Goal: Transaction & Acquisition: Purchase product/service

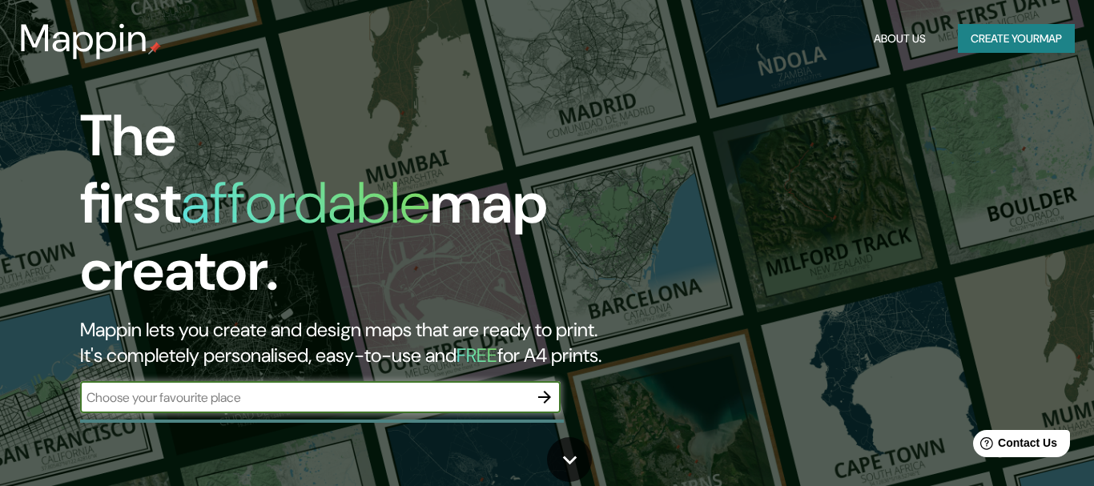
click at [395, 388] on input "text" at bounding box center [304, 397] width 448 height 18
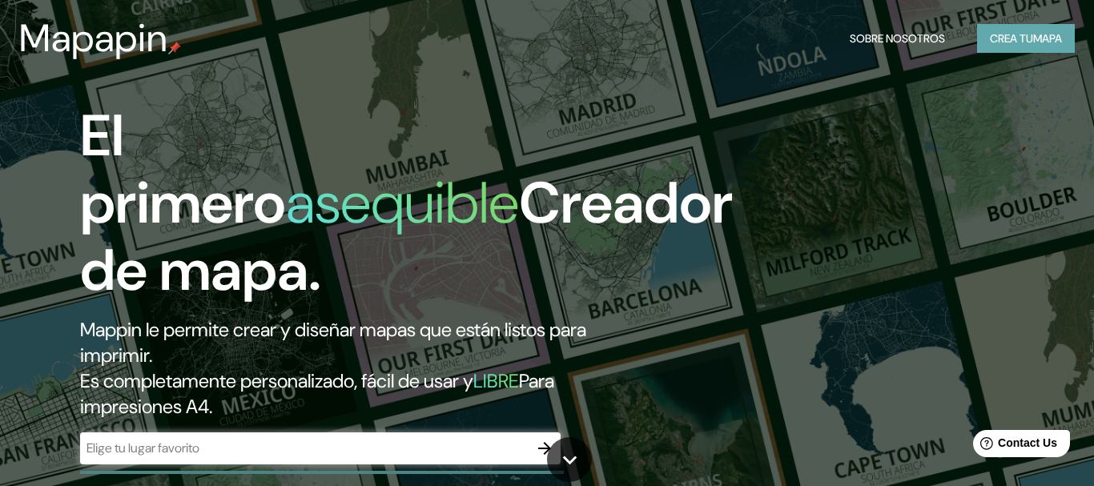
click at [1013, 35] on button "Crea tu Mapa" at bounding box center [1026, 39] width 98 height 30
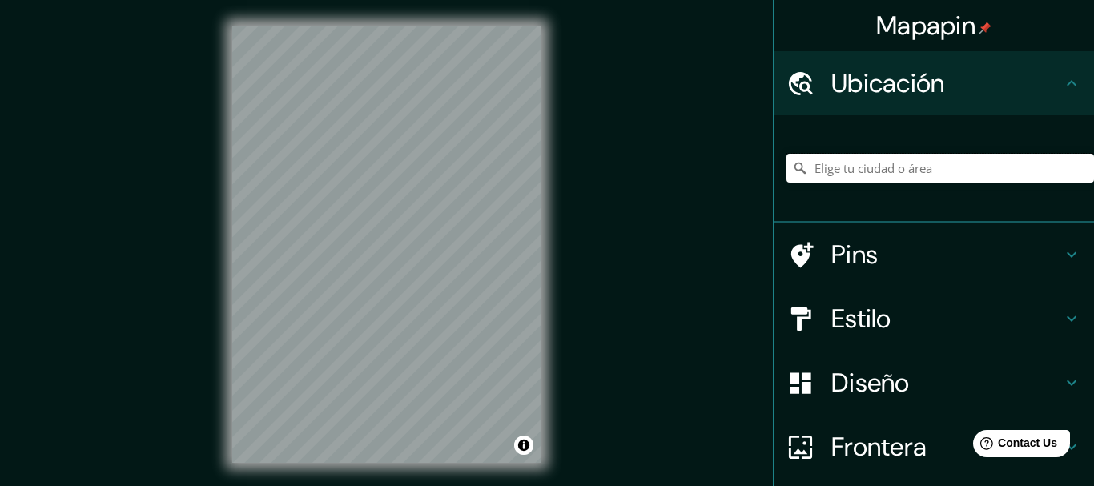
click at [924, 168] on input "Elige tu ciudad o área" at bounding box center [940, 168] width 308 height 29
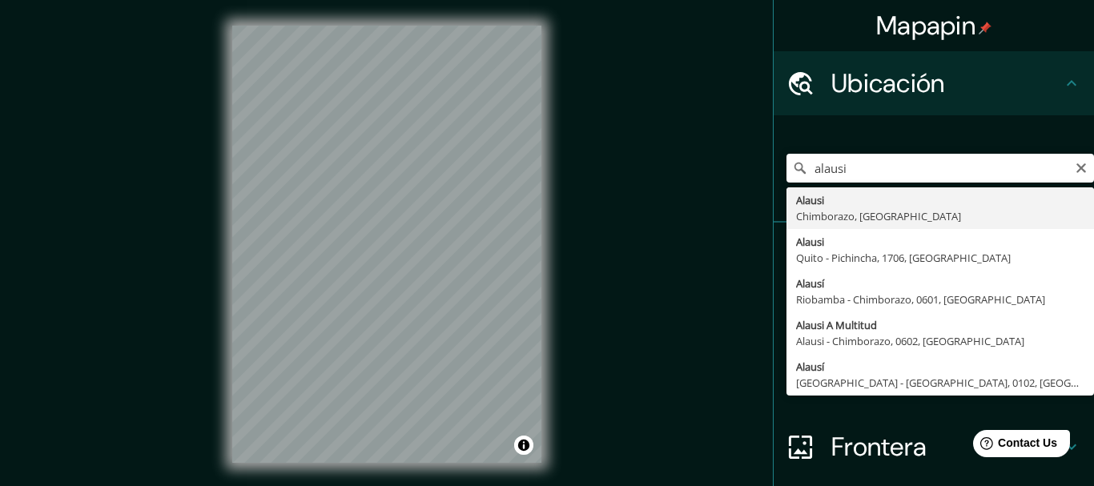
type input "Alausi, Chimborazo, [GEOGRAPHIC_DATA]"
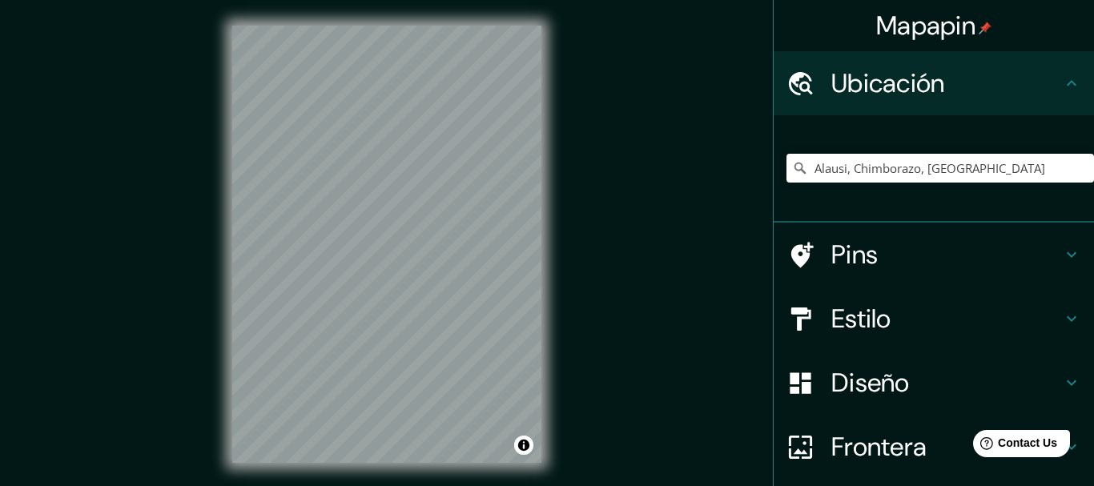
drag, startPoint x: 869, startPoint y: 304, endPoint x: 870, endPoint y: 316, distance: 11.2
click at [869, 305] on h4 "Estilo" at bounding box center [946, 319] width 231 height 32
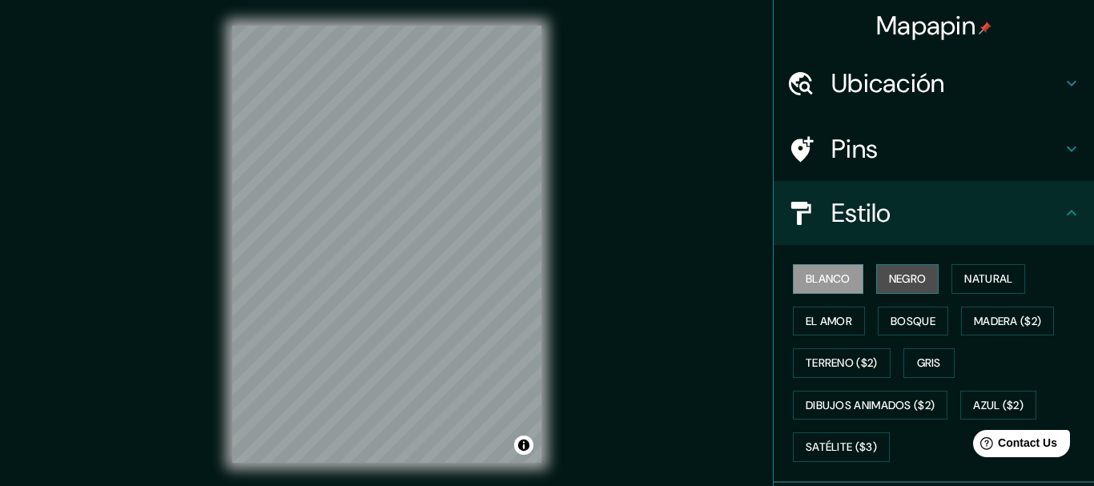
click at [907, 287] on button "Negro" at bounding box center [907, 279] width 63 height 30
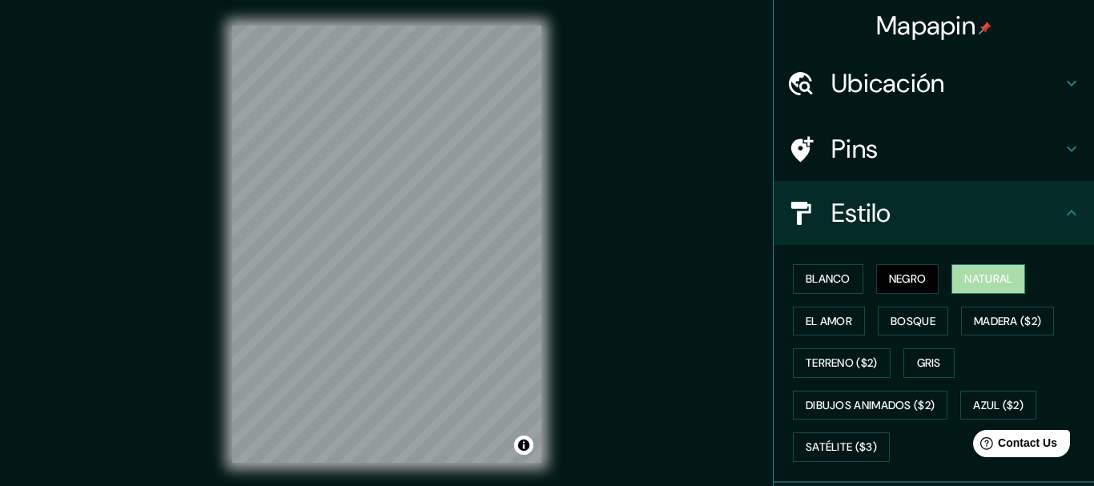
click at [987, 284] on button "Natural" at bounding box center [988, 279] width 74 height 30
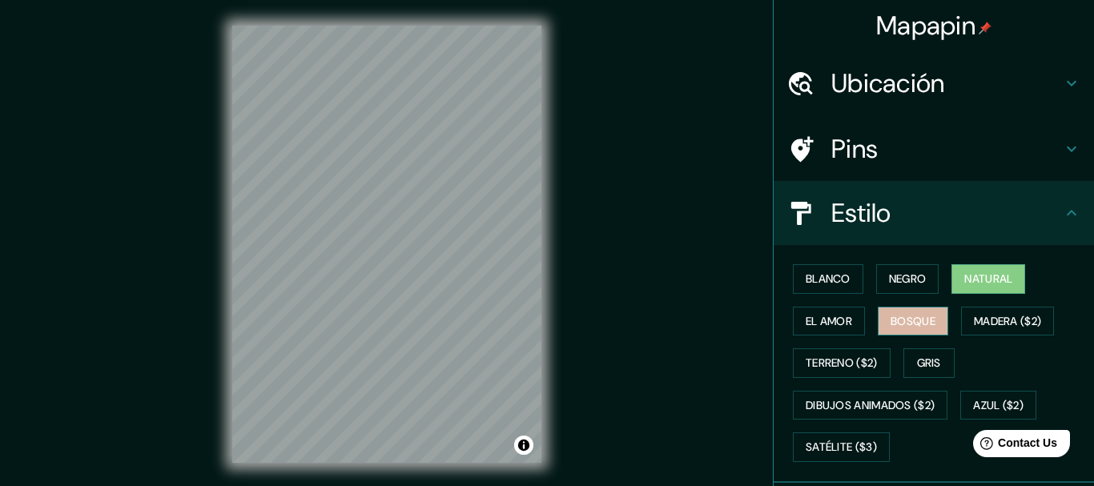
click at [919, 324] on button "Bosque" at bounding box center [913, 322] width 70 height 30
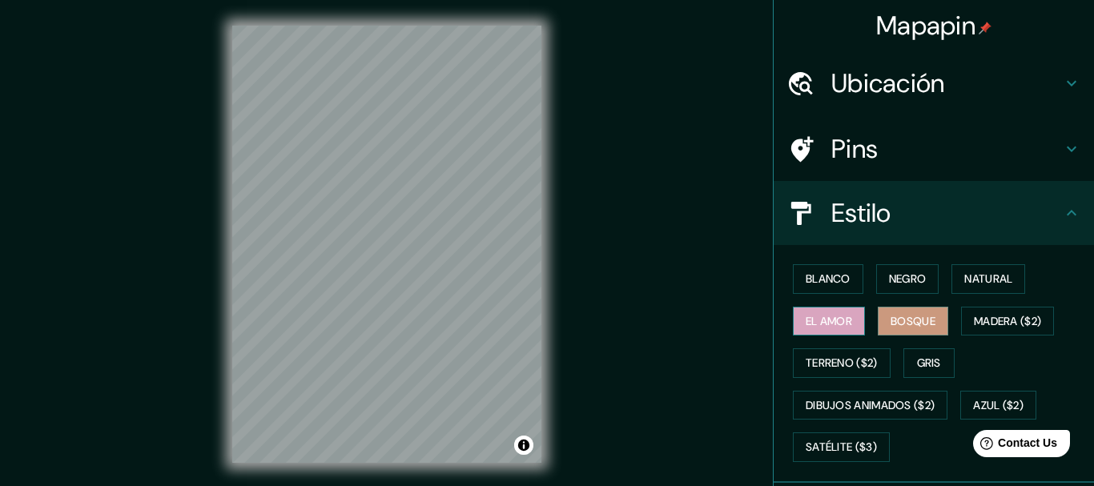
click at [830, 330] on button "El amor" at bounding box center [829, 322] width 72 height 30
click at [1002, 321] on button "Madera ($2)" at bounding box center [1007, 322] width 93 height 30
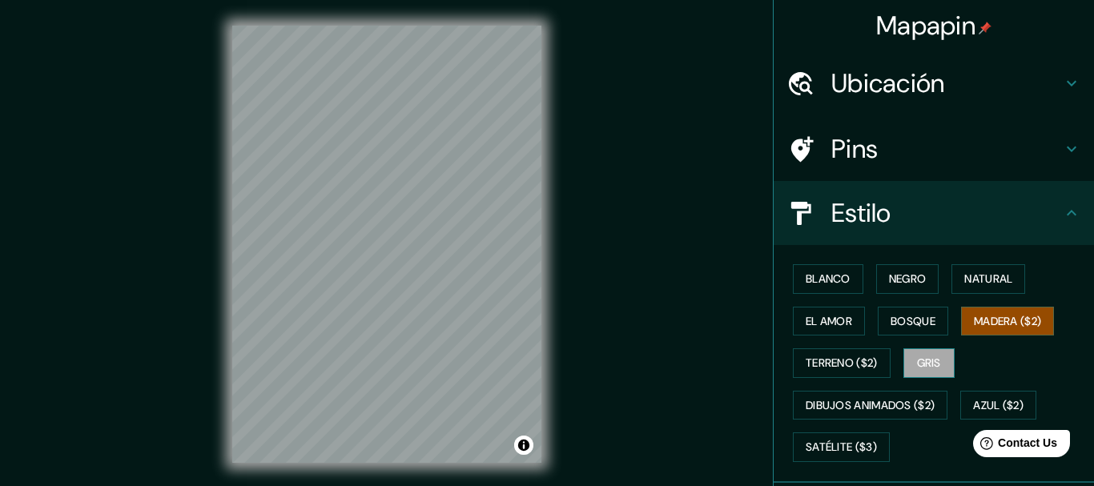
click at [922, 360] on button "Gris" at bounding box center [928, 363] width 51 height 30
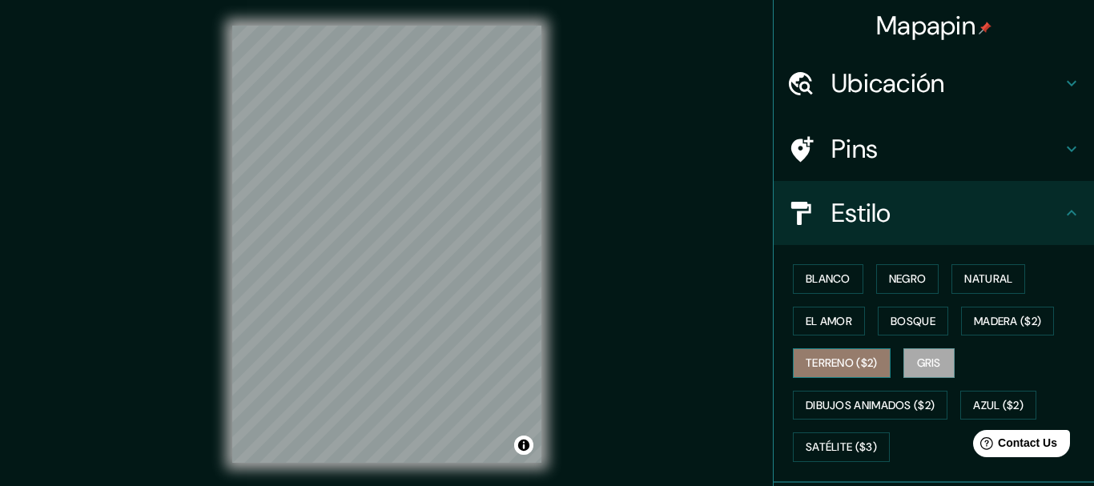
click at [857, 360] on button "Terreno ($2)" at bounding box center [842, 363] width 98 height 30
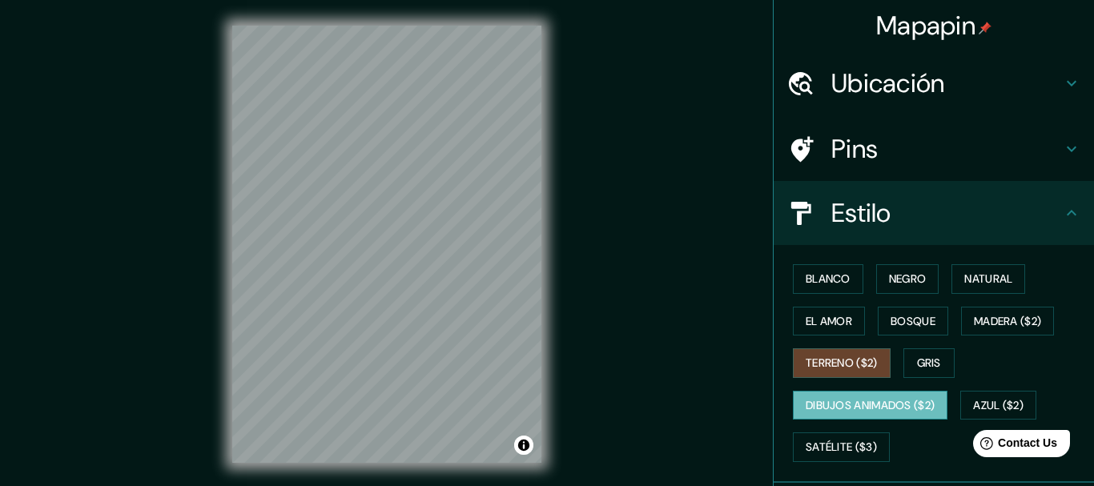
click at [871, 410] on button "Dibujos animados ($2)" at bounding box center [870, 406] width 155 height 30
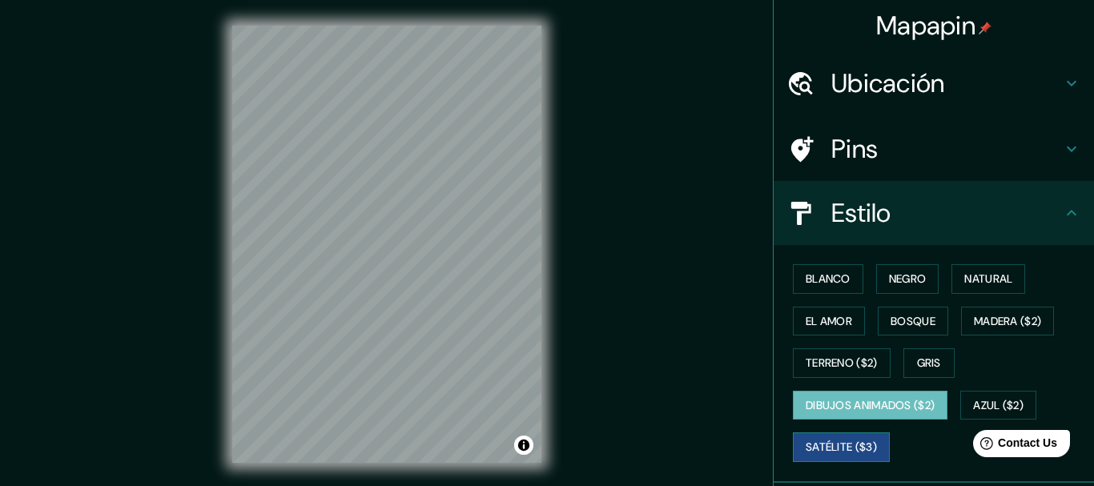
click at [844, 447] on button "Satélite ($3)" at bounding box center [841, 447] width 97 height 30
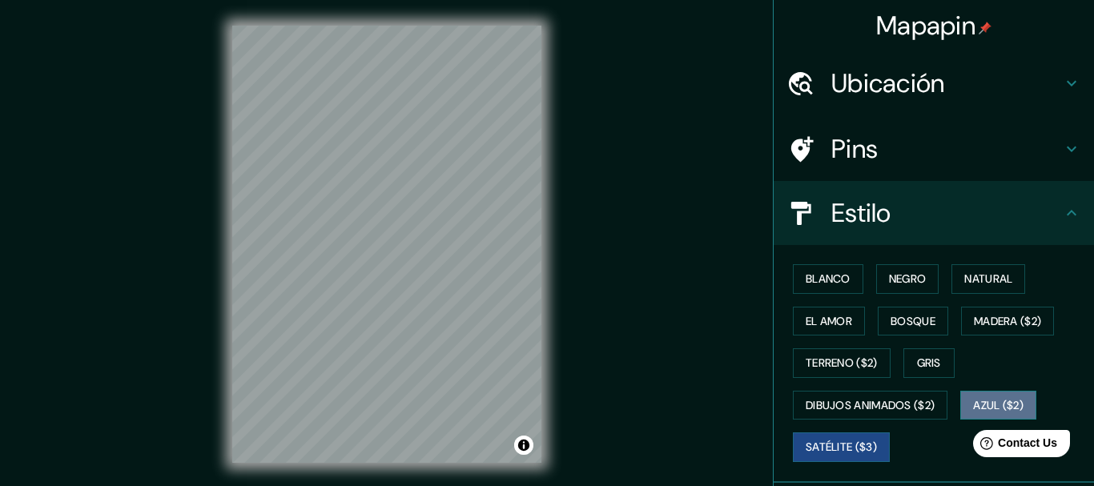
click at [1014, 406] on button "Azul ($2)" at bounding box center [998, 406] width 76 height 30
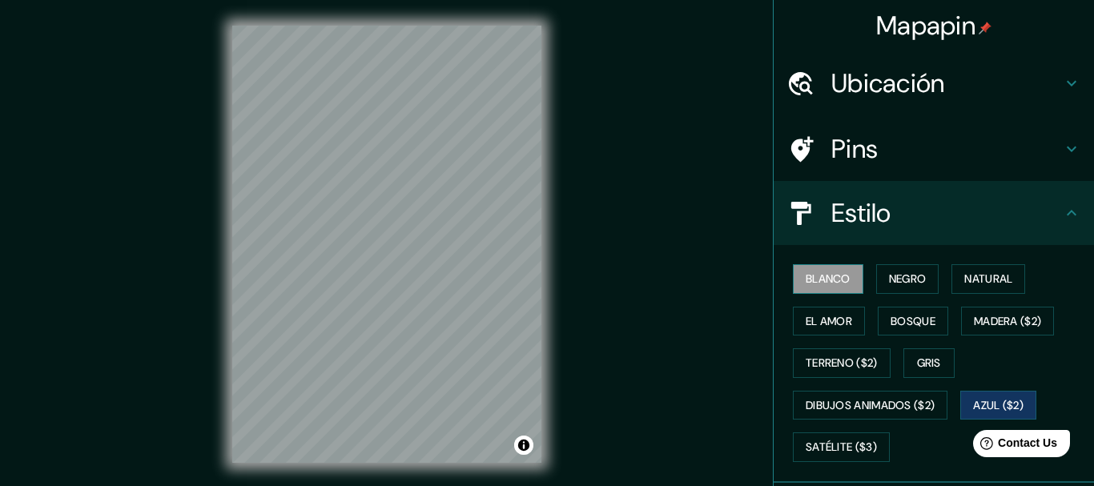
click at [846, 279] on button "Blanco" at bounding box center [828, 279] width 70 height 30
click at [548, 184] on div "© Mapbox © OpenStreetMap Improve this map" at bounding box center [387, 244] width 360 height 489
click at [575, 211] on div "Mapapin Ubicación Alausi, Chimborazo, [GEOGRAPHIC_DATA] Pins Estilo [PERSON_NAM…" at bounding box center [547, 257] width 1094 height 514
click at [914, 82] on h4 "Ubicación" at bounding box center [946, 83] width 231 height 32
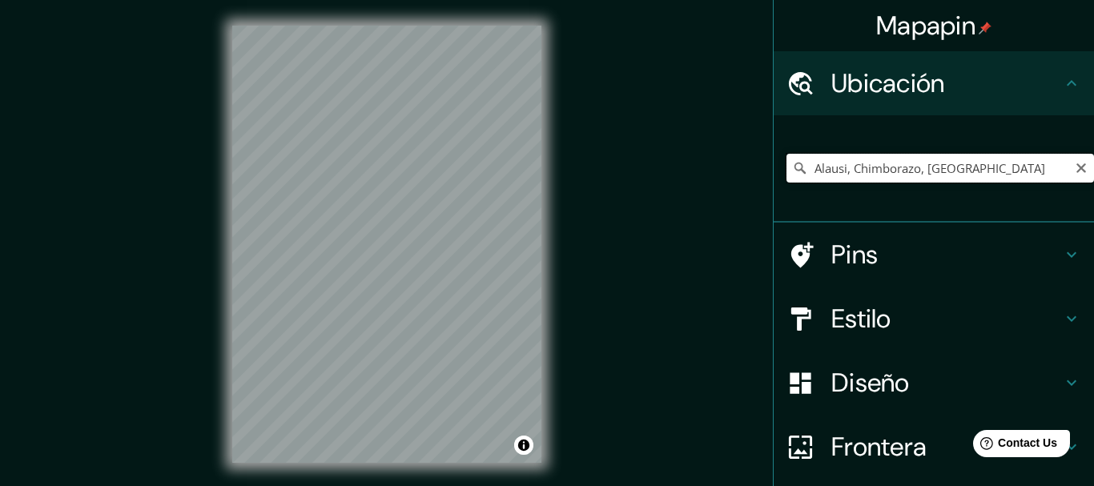
click at [1072, 165] on input "Alausi, Chimborazo, [GEOGRAPHIC_DATA]" at bounding box center [940, 168] width 308 height 29
click at [1078, 167] on icon "Claro" at bounding box center [1081, 168] width 13 height 13
click at [873, 174] on input "Elige tu ciudad o área" at bounding box center [940, 168] width 308 height 29
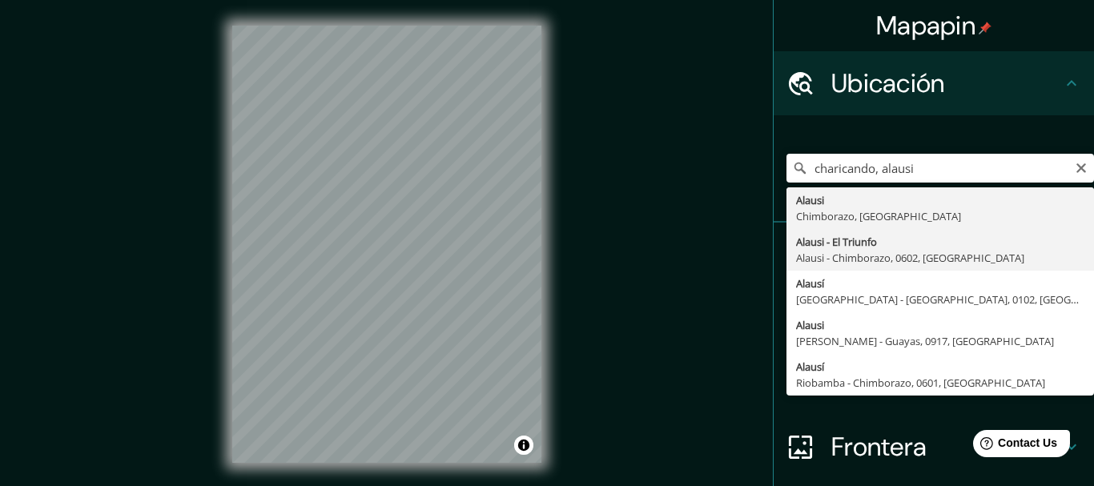
type input "Alausi - El Triunfo, Alausi - Chimborazo, 0602, [GEOGRAPHIC_DATA]"
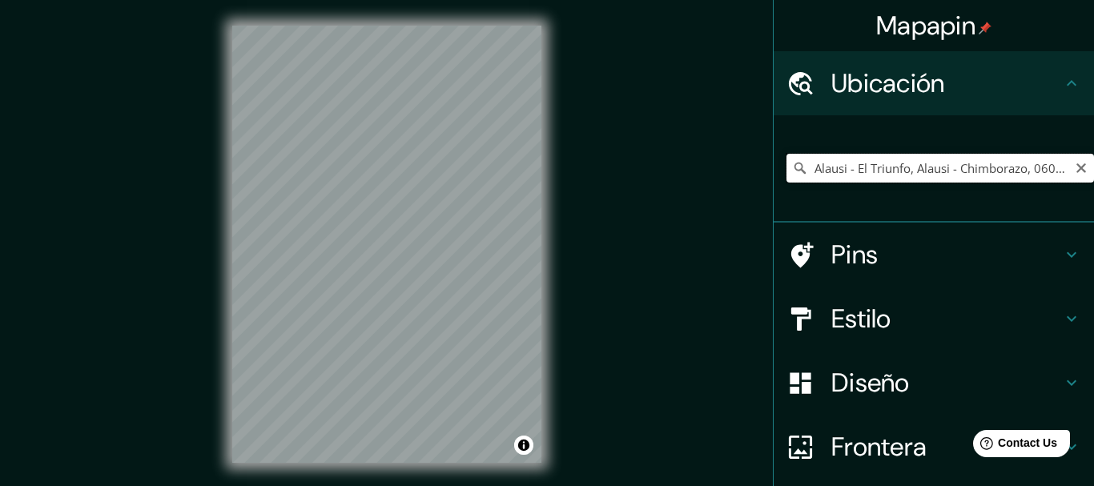
click at [877, 165] on input "Alausi - El Triunfo, Alausi - Chimborazo, 0602, [GEOGRAPHIC_DATA]" at bounding box center [940, 168] width 308 height 29
click at [1076, 171] on icon "Claro" at bounding box center [1081, 168] width 13 height 13
type input "Riobamba, [GEOGRAPHIC_DATA], [GEOGRAPHIC_DATA]"
click at [553, 367] on div "© Mapbox © OpenStreetMap Improve this map" at bounding box center [387, 244] width 360 height 489
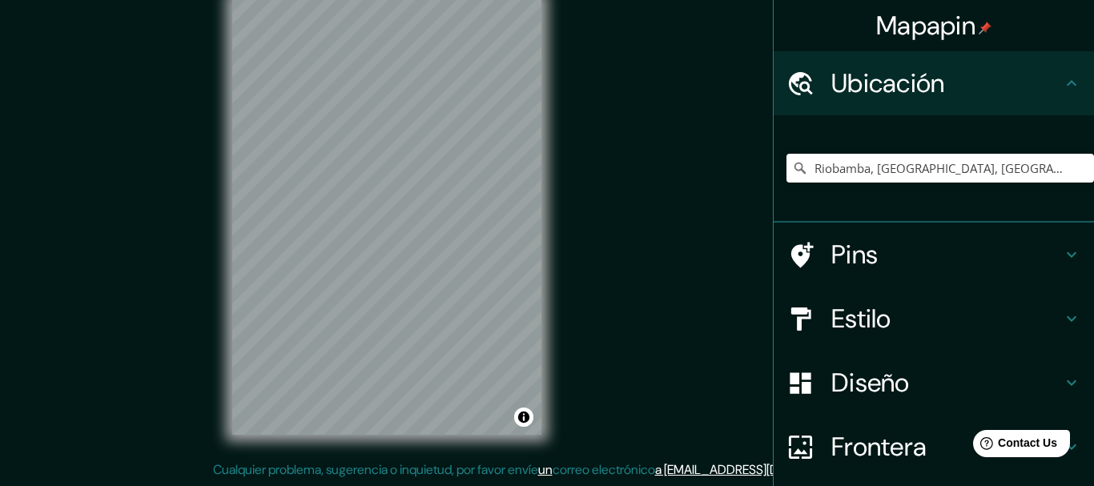
click at [583, 158] on div "Mapapin Ubicación Riobamba, [GEOGRAPHIC_DATA], [GEOGRAPHIC_DATA] Riobamba [GEOG…" at bounding box center [547, 229] width 1094 height 514
click at [568, 330] on div "Mapapin Ubicación Riobamba, [GEOGRAPHIC_DATA], [GEOGRAPHIC_DATA] Riobamba [GEOG…" at bounding box center [547, 229] width 1094 height 514
click at [1079, 167] on icon "Claro" at bounding box center [1081, 168] width 10 height 10
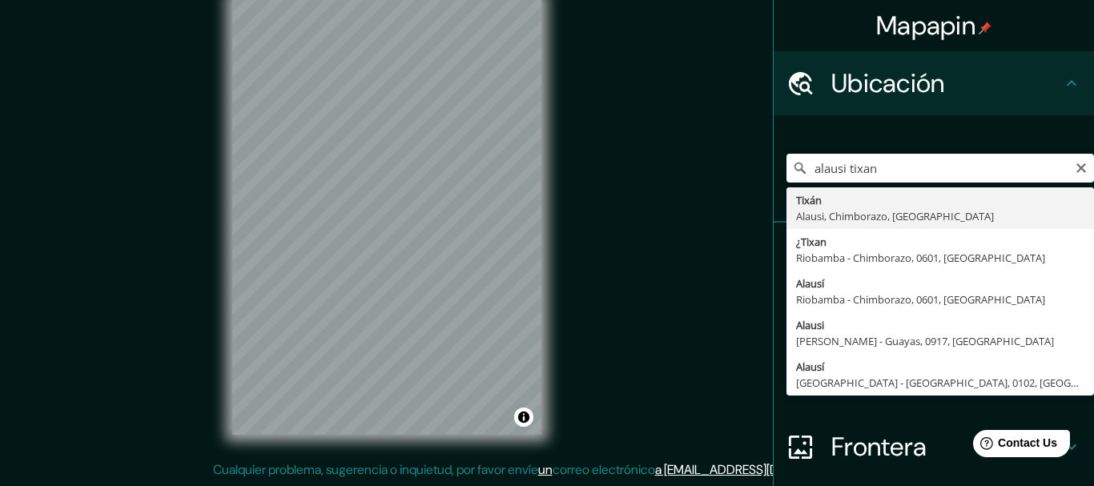
type input "Tixán, Alausi, Chimborazo, [GEOGRAPHIC_DATA]"
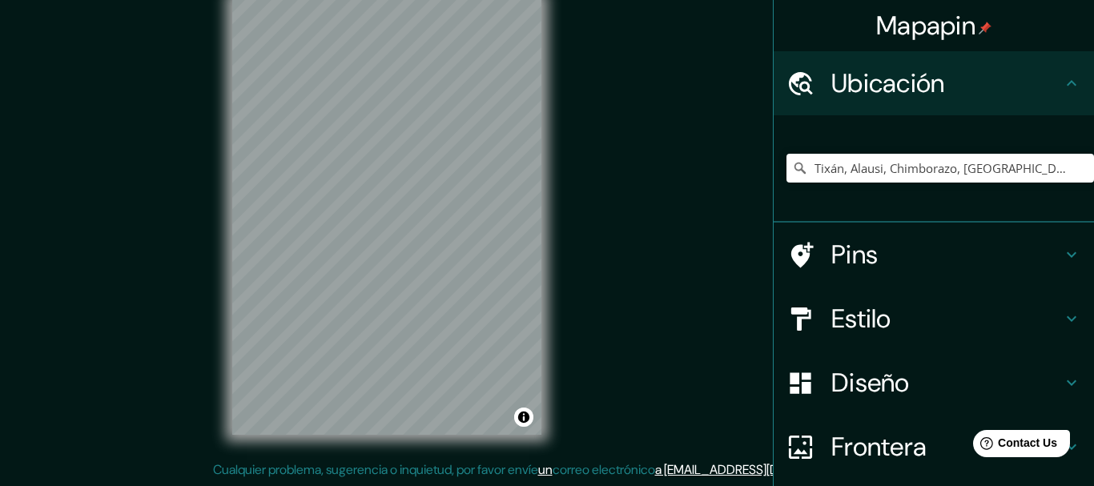
click at [542, 226] on div "© Mapbox © OpenStreetMap Improve this map" at bounding box center [387, 216] width 360 height 489
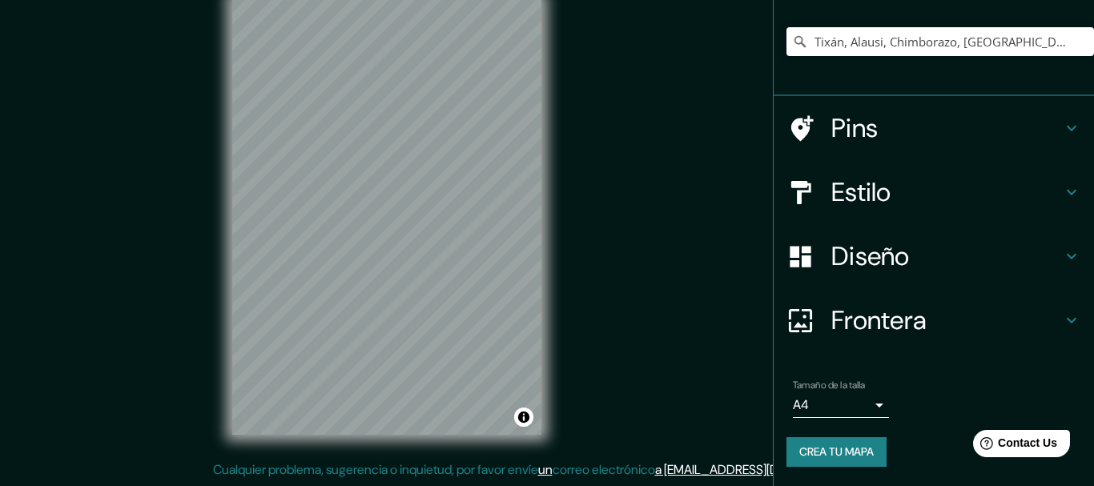
click at [881, 402] on body "Mapapin Ubicación Tixán, Alausi, [GEOGRAPHIC_DATA], [GEOGRAPHIC_DATA] Pins Esti…" at bounding box center [547, 215] width 1094 height 486
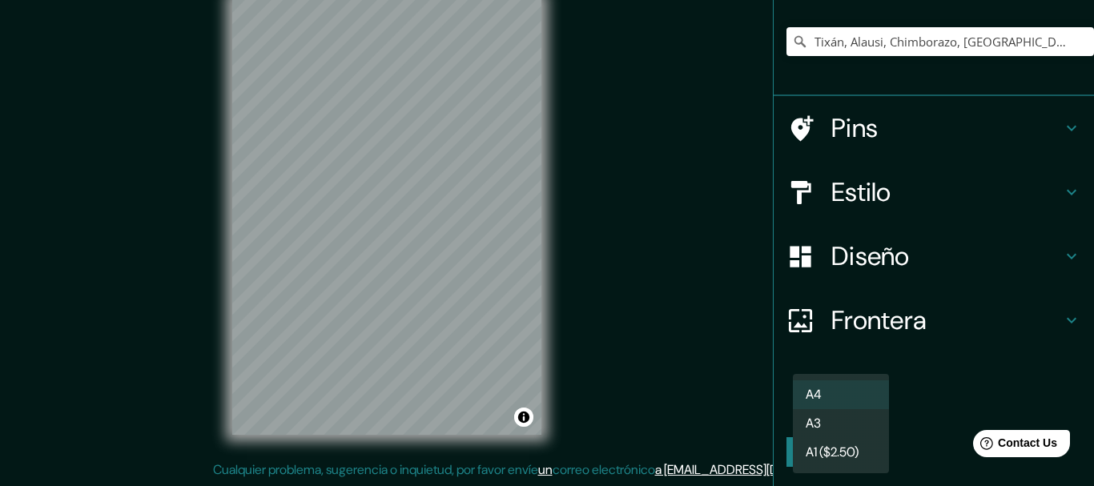
click at [846, 401] on li "A4" at bounding box center [841, 394] width 96 height 29
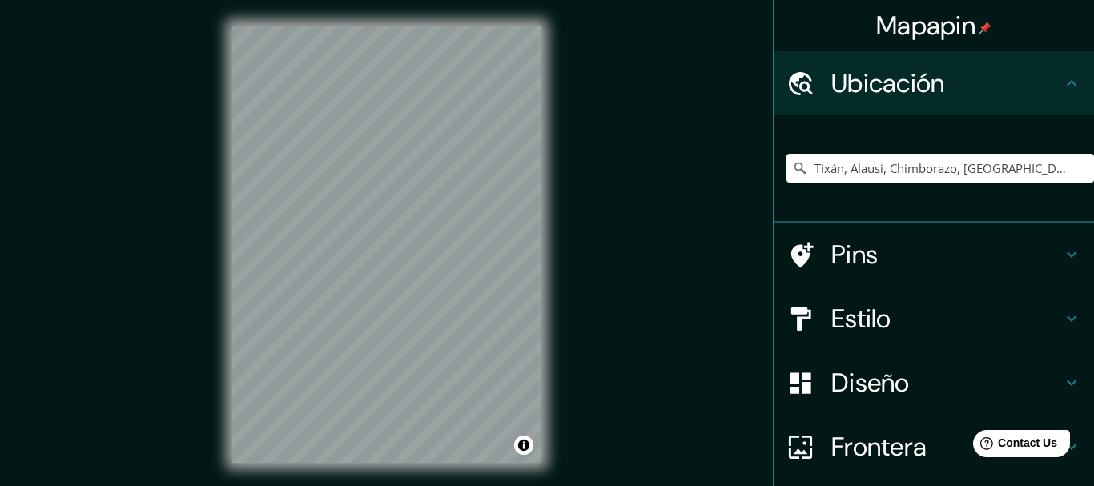
scroll to position [28, 0]
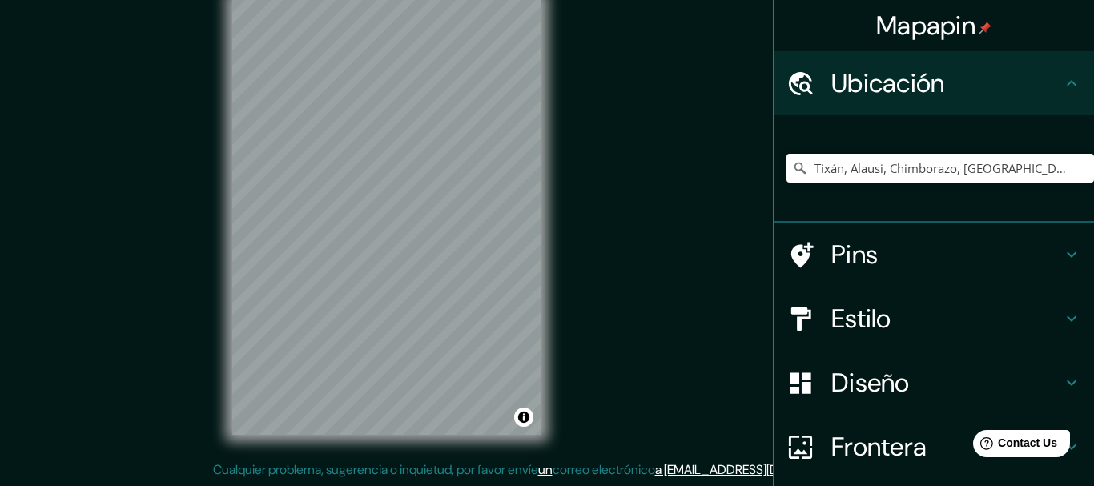
click at [895, 380] on h4 "Diseño" at bounding box center [946, 383] width 231 height 32
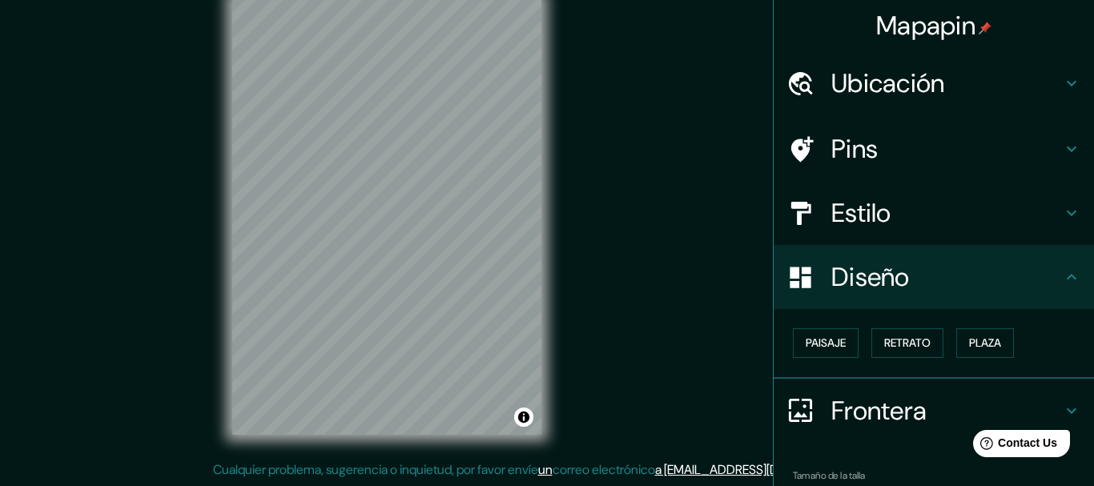
click at [869, 408] on h4 "Frontera" at bounding box center [946, 411] width 231 height 32
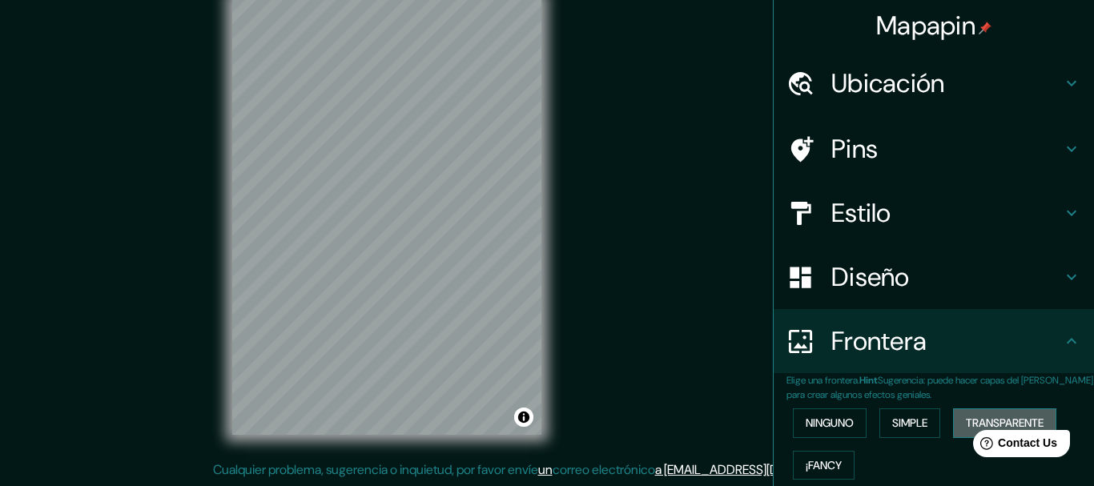
click at [991, 412] on button "Transparente" at bounding box center [1004, 423] width 103 height 30
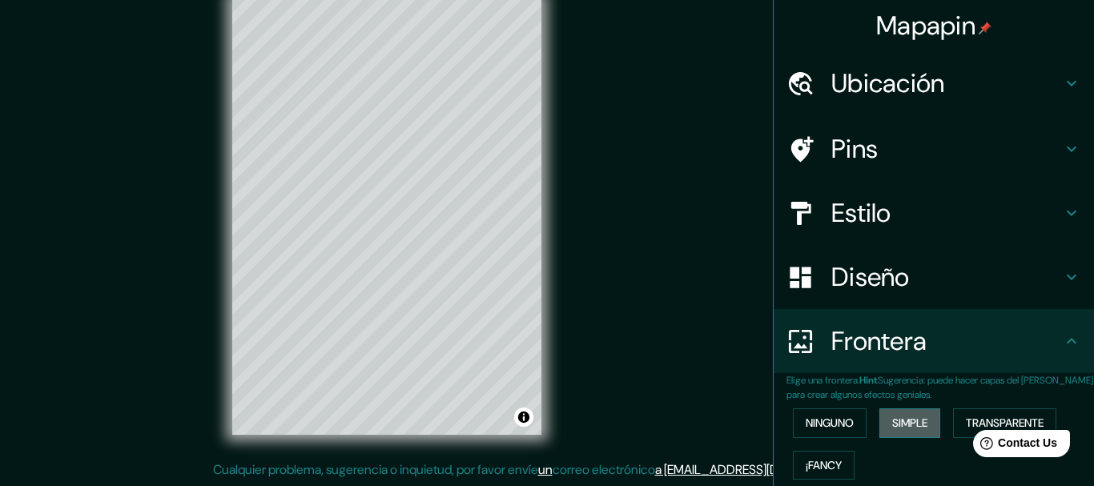
click at [891, 426] on button "Simple" at bounding box center [909, 423] width 61 height 30
click at [850, 424] on button "Ninguno" at bounding box center [830, 423] width 74 height 30
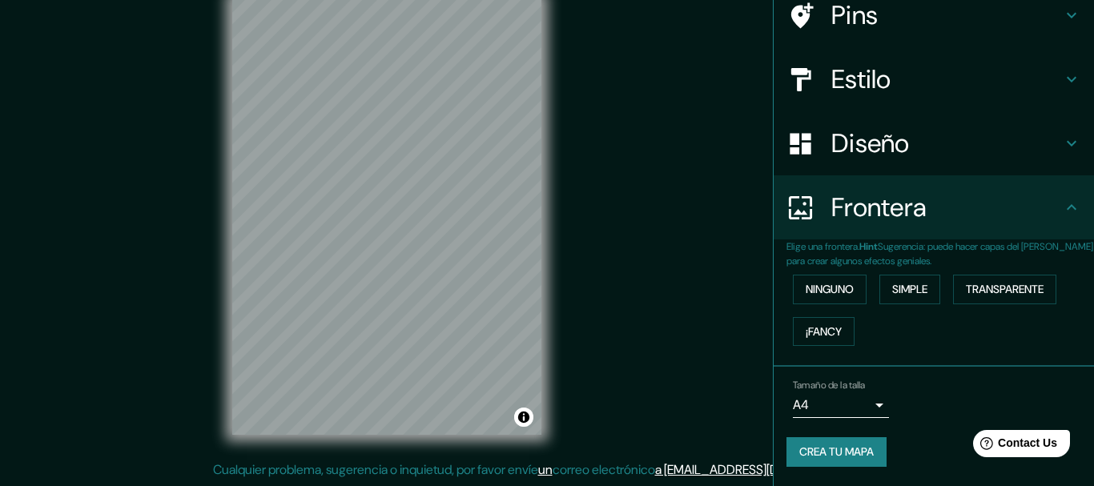
scroll to position [0, 0]
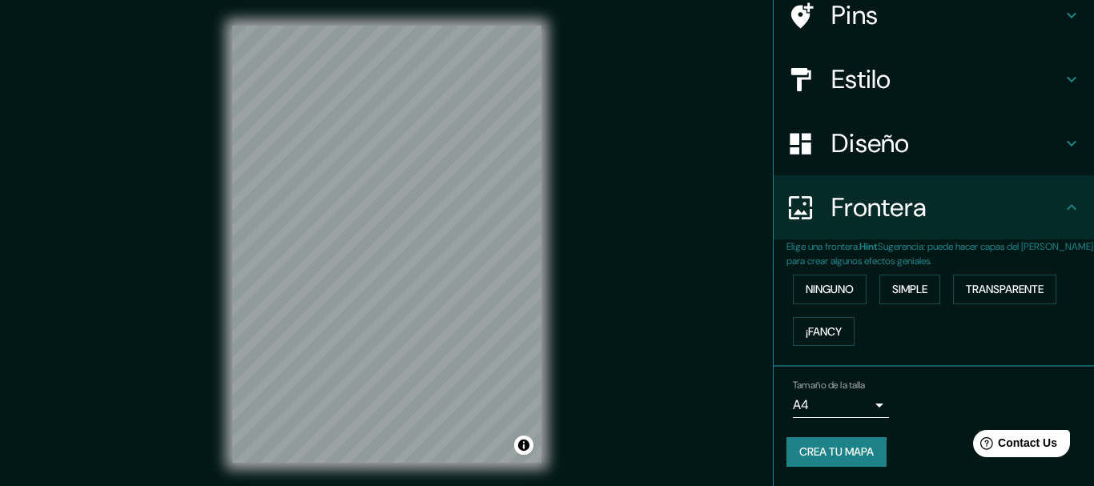
click at [636, 416] on div "Mapapin Ubicación Tixán, Alausi, [GEOGRAPHIC_DATA], [GEOGRAPHIC_DATA] Pins Esti…" at bounding box center [547, 257] width 1094 height 514
click at [833, 455] on div "Mapapin Ubicación Tixán, Alausi, [GEOGRAPHIC_DATA], [GEOGRAPHIC_DATA] Pins Esti…" at bounding box center [547, 257] width 1094 height 514
